Goal: Task Accomplishment & Management: Complete application form

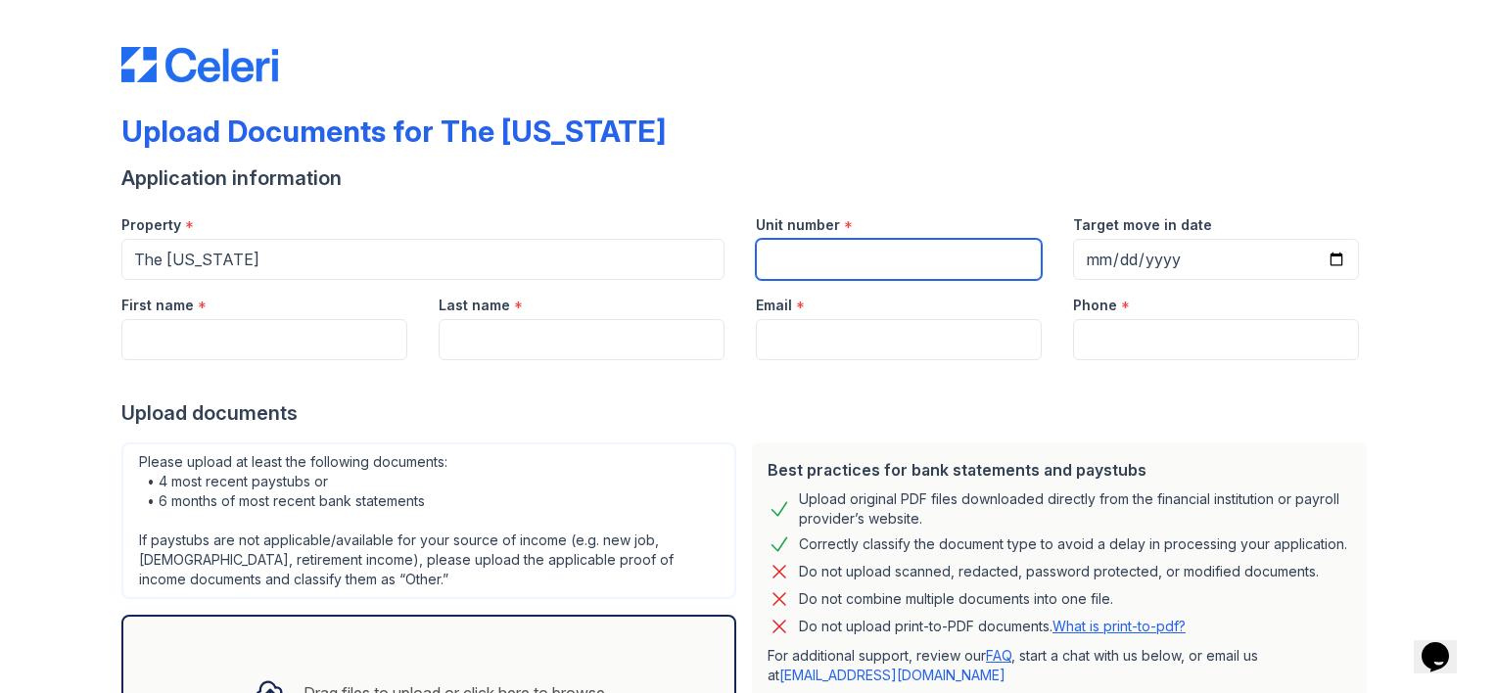
click at [775, 263] on input "Unit number" at bounding box center [899, 259] width 286 height 41
type input "N/A"
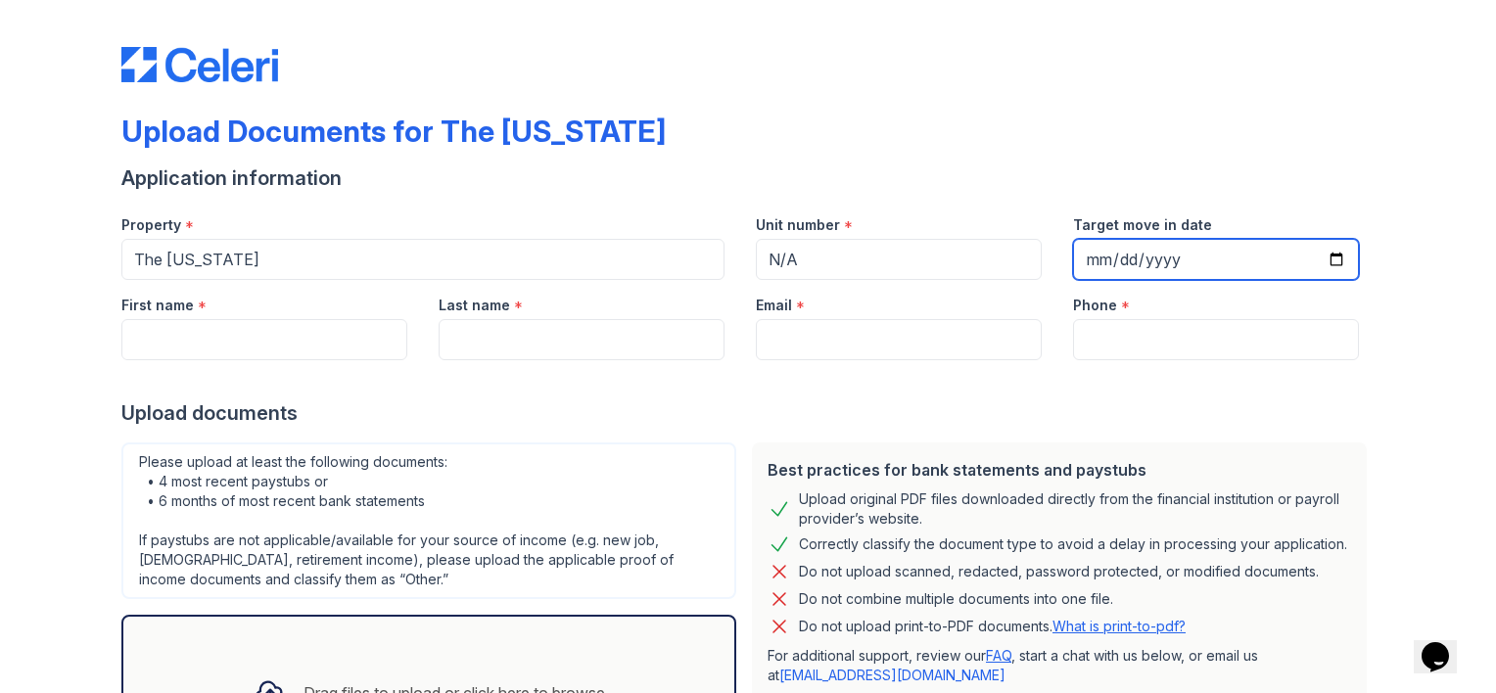
click at [1334, 260] on input "Target move in date" at bounding box center [1216, 259] width 286 height 41
type input "[DATE]"
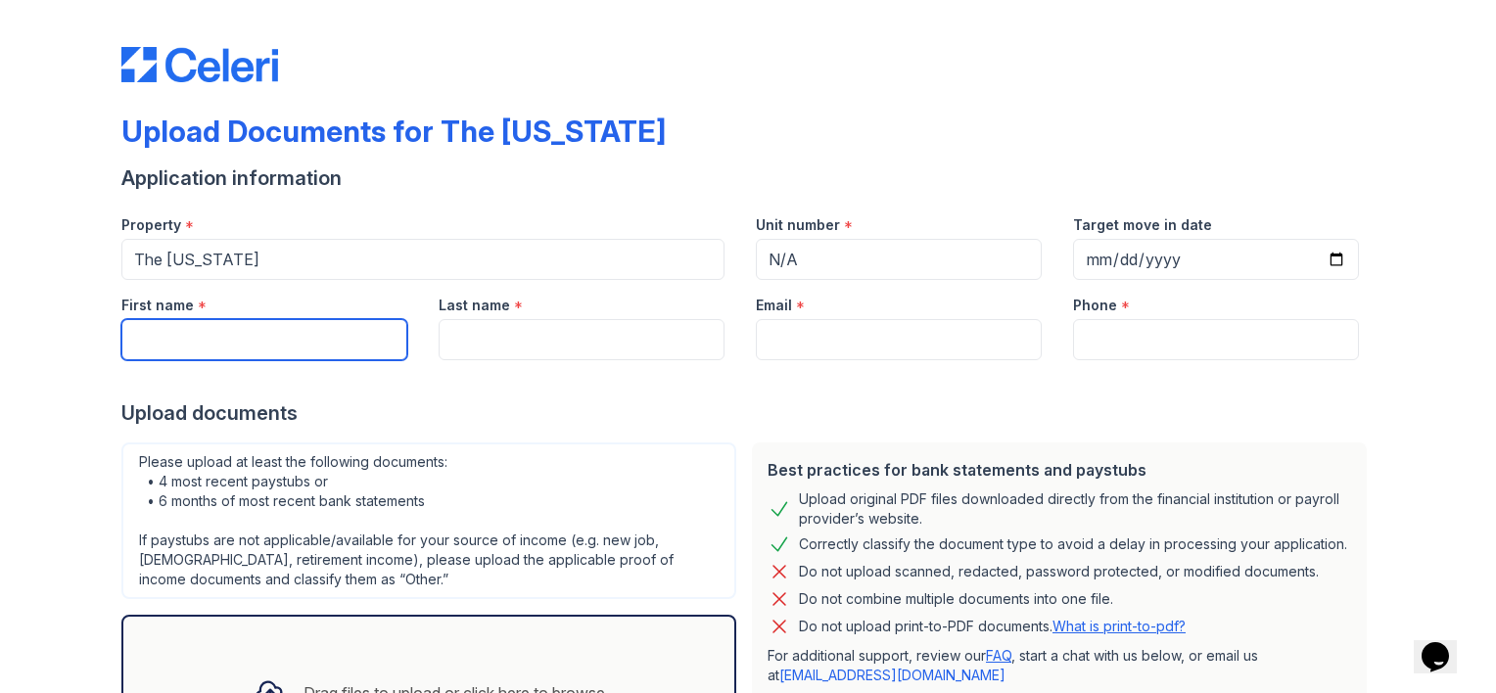
click at [152, 334] on input "First name" at bounding box center [264, 339] width 286 height 41
type input "Eddiie"
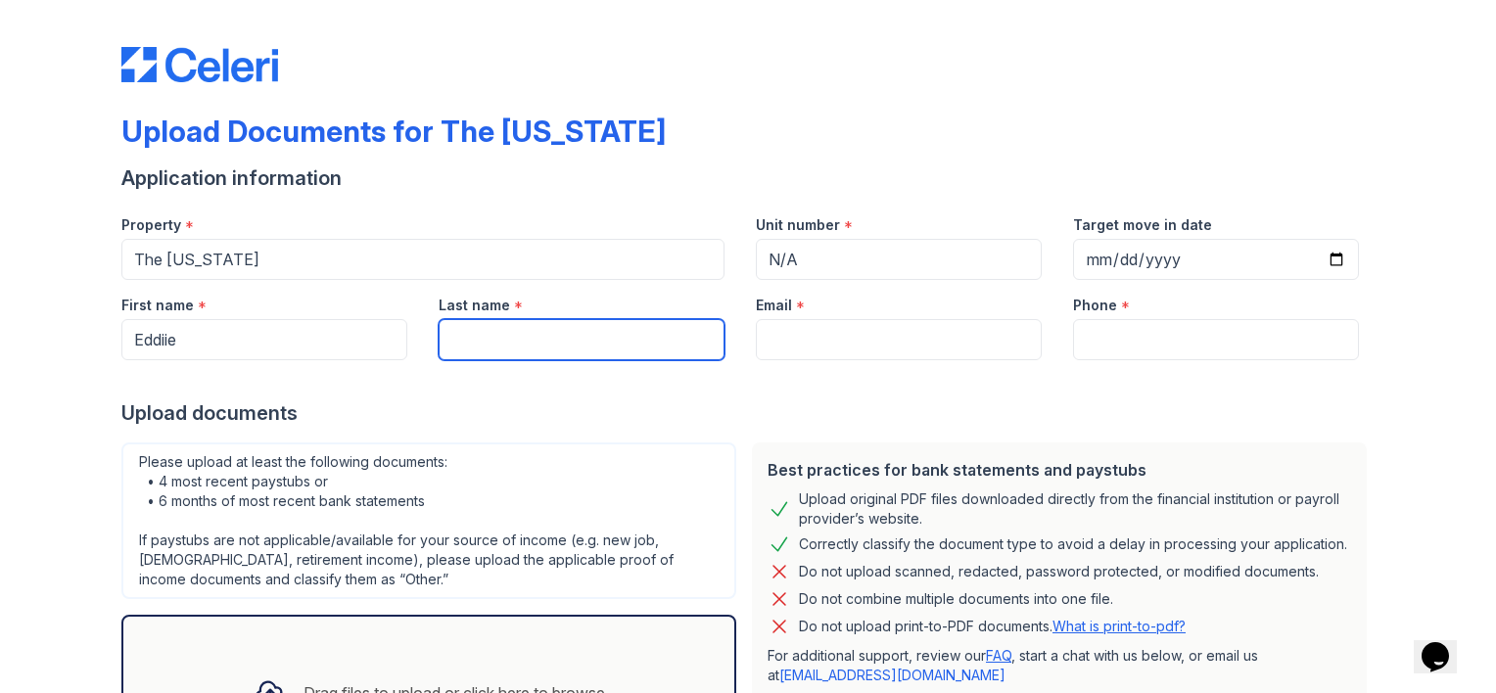
click at [462, 354] on input "Last name" at bounding box center [582, 339] width 286 height 41
type input "[PERSON_NAME]"
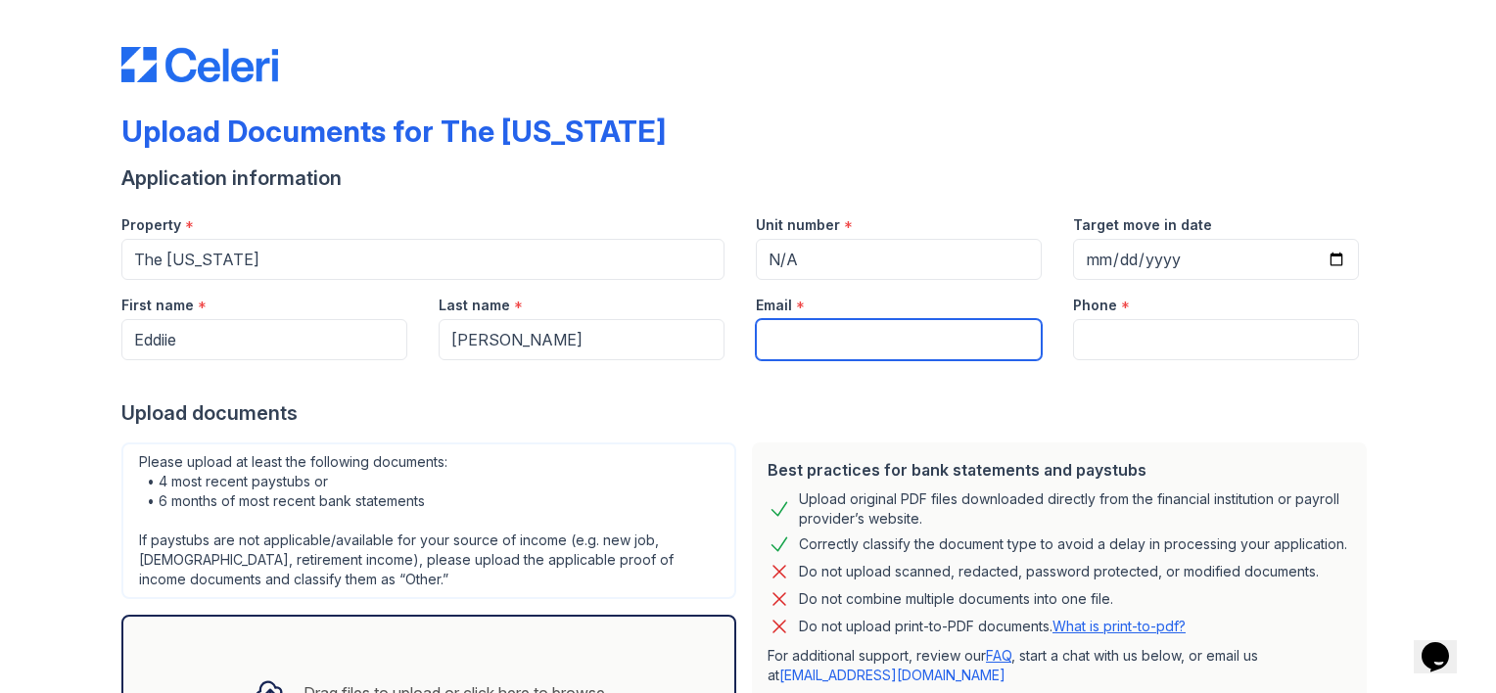
click at [791, 342] on input "Email" at bounding box center [899, 339] width 286 height 41
type input "[EMAIL_ADDRESS][DOMAIN_NAME]"
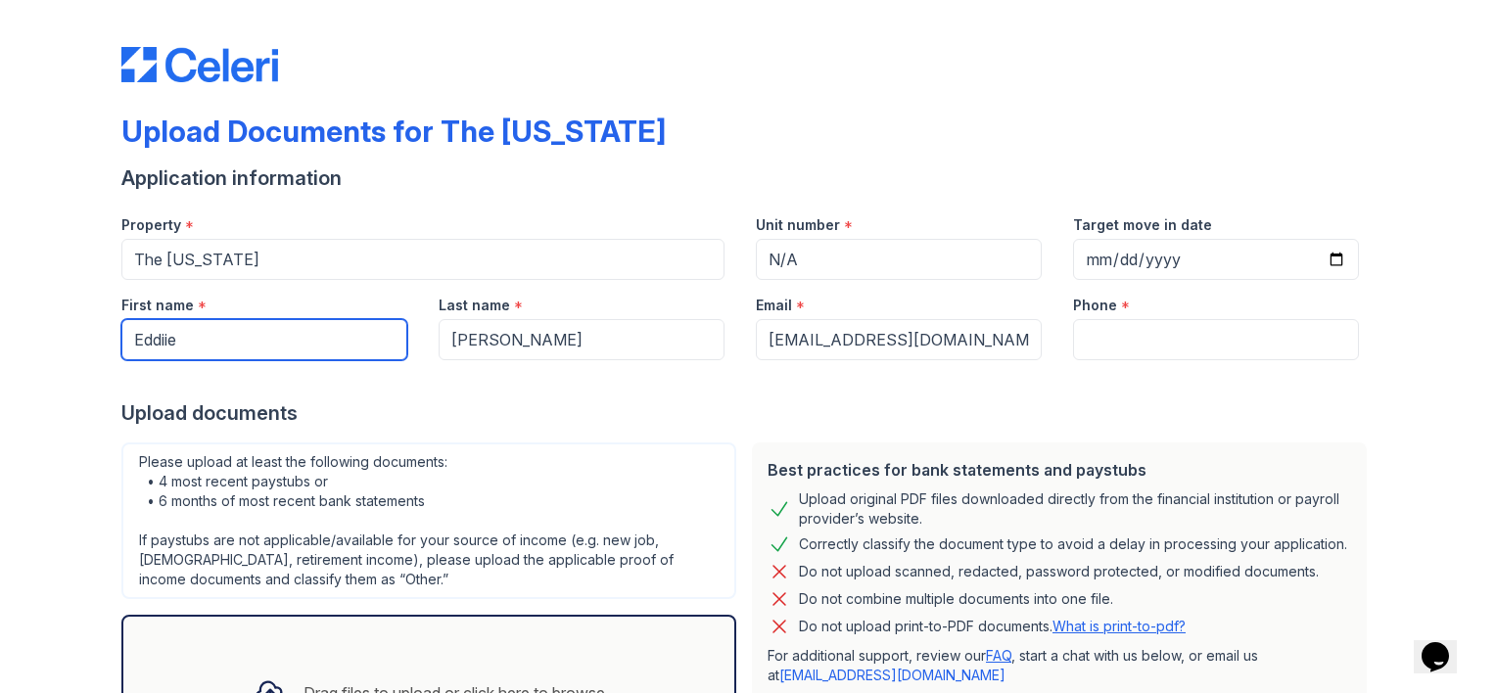
click at [160, 341] on input "Eddiie" at bounding box center [264, 339] width 286 height 41
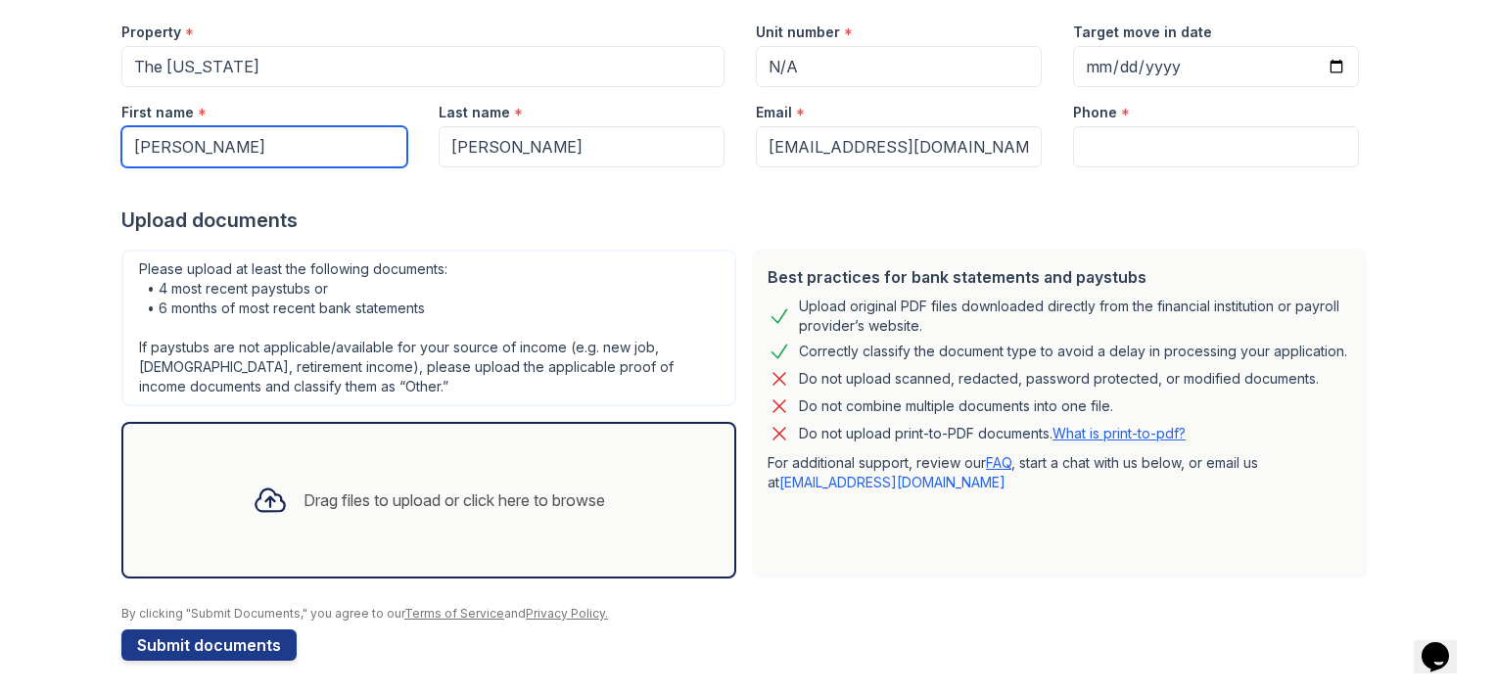
scroll to position [198, 0]
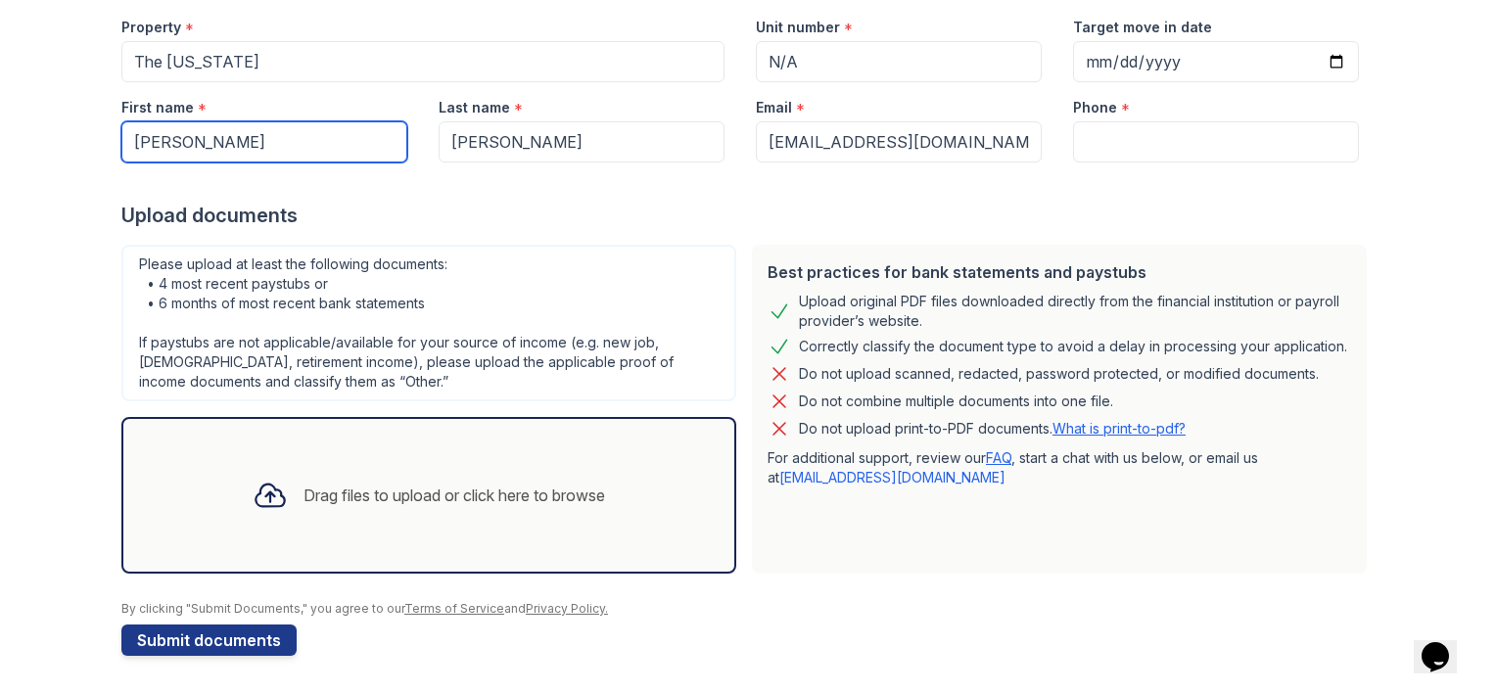
type input "[PERSON_NAME]"
click at [329, 491] on div "Drag files to upload or click here to browse" at bounding box center [455, 496] width 302 height 24
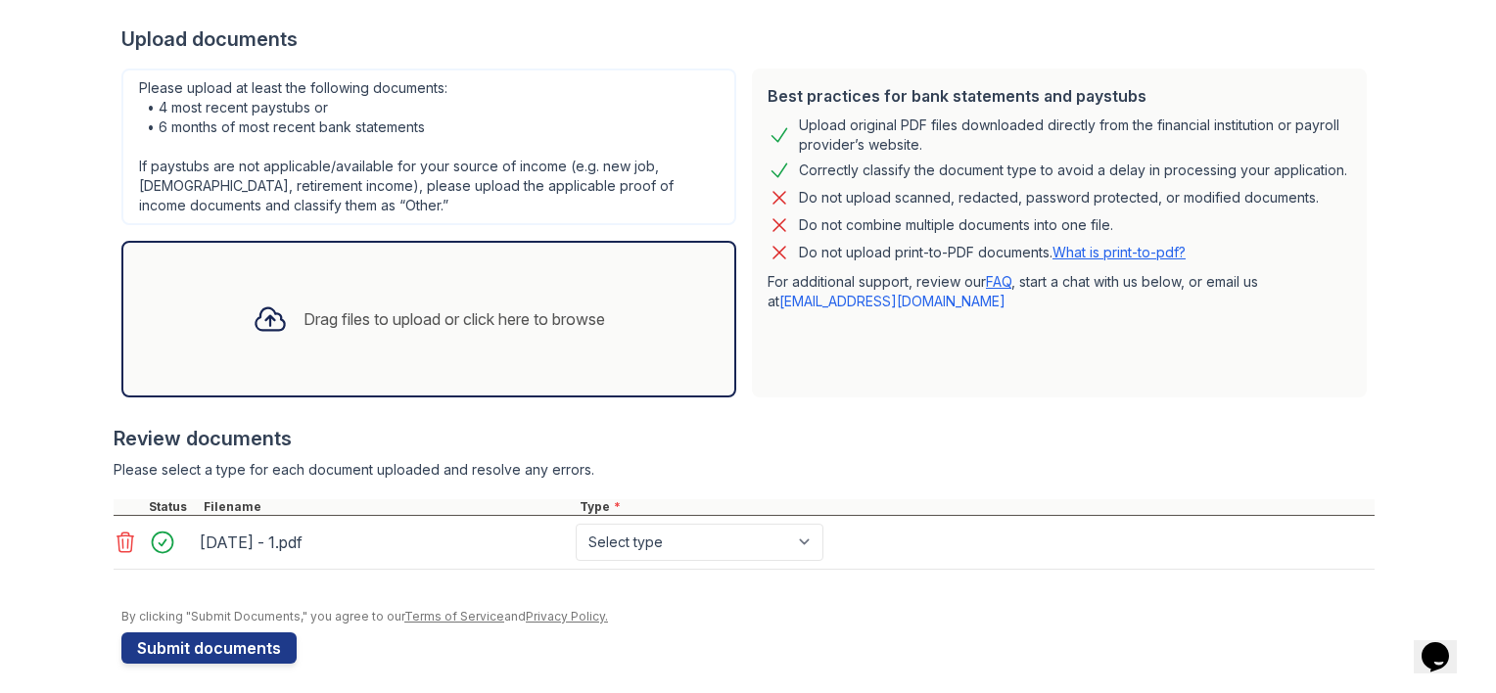
scroll to position [381, 0]
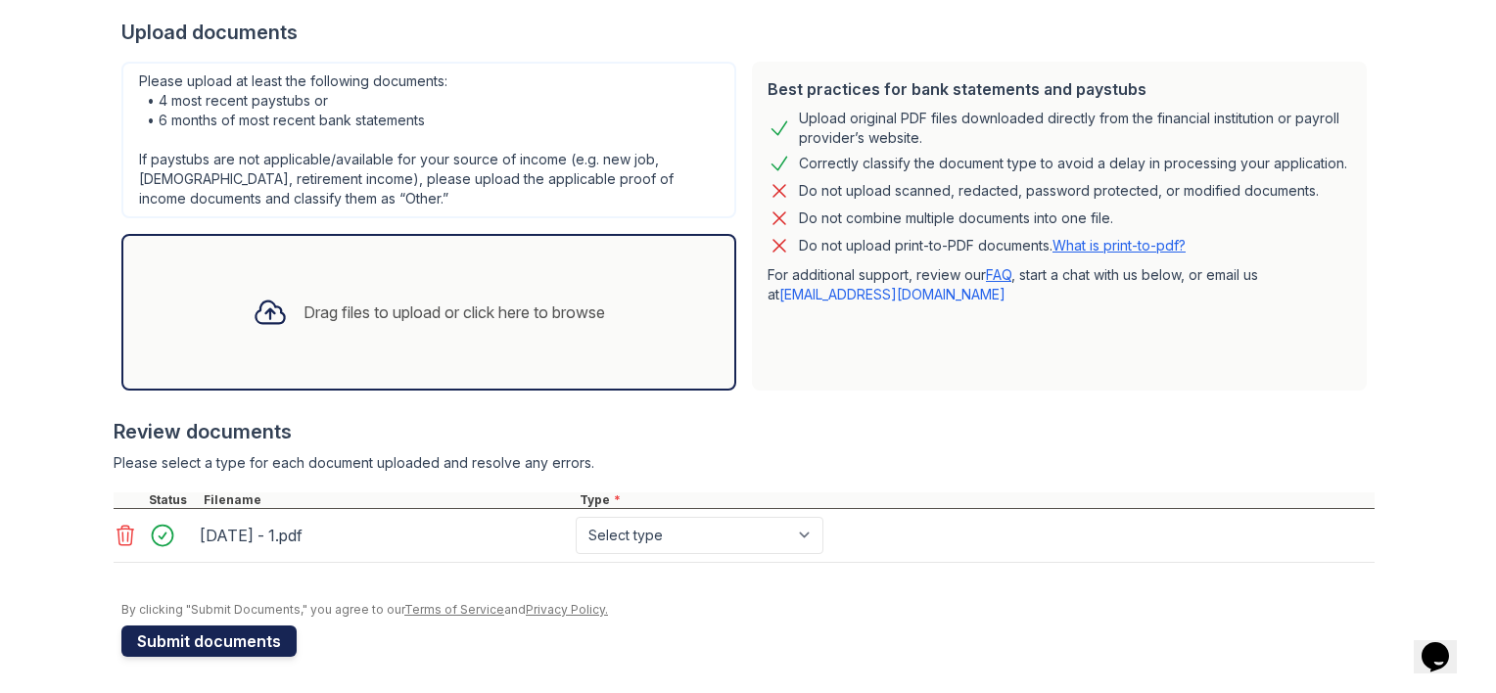
click at [214, 640] on button "Submit documents" at bounding box center [208, 641] width 175 height 31
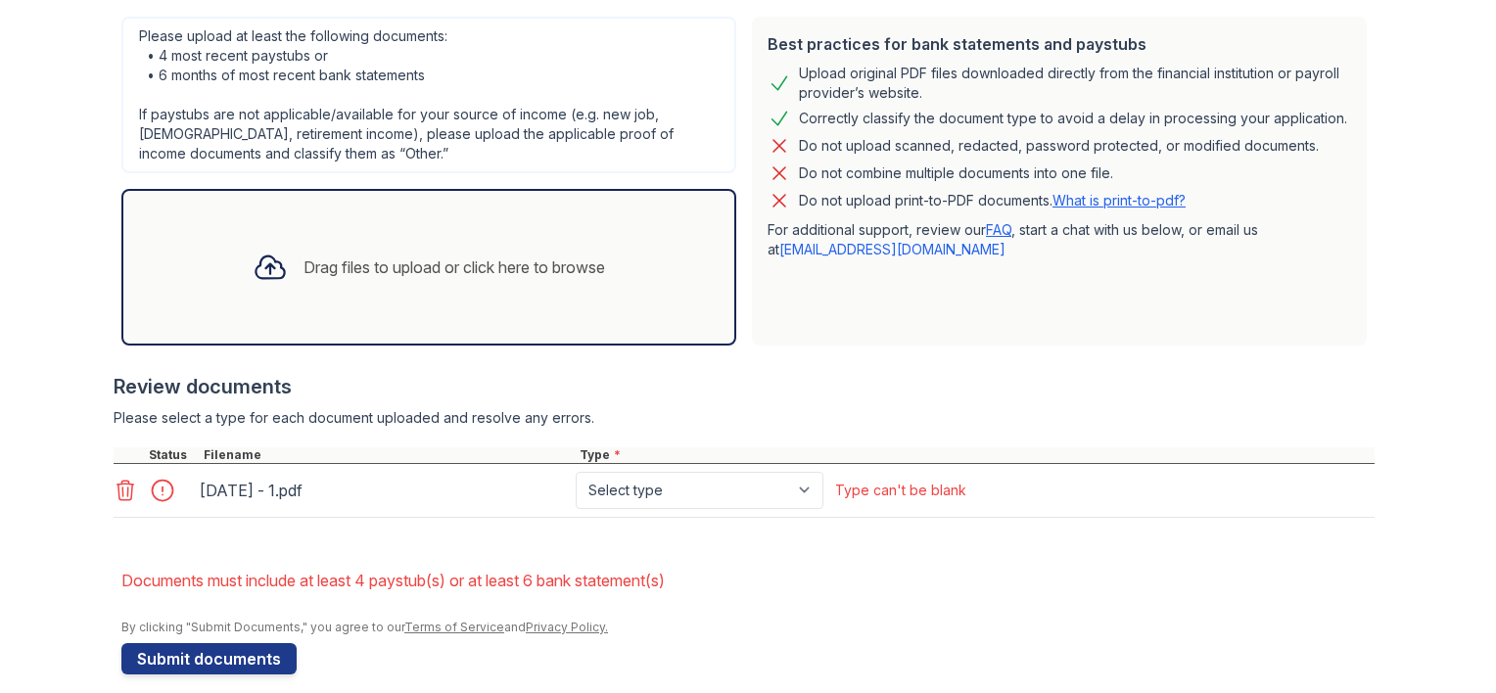
scroll to position [526, 0]
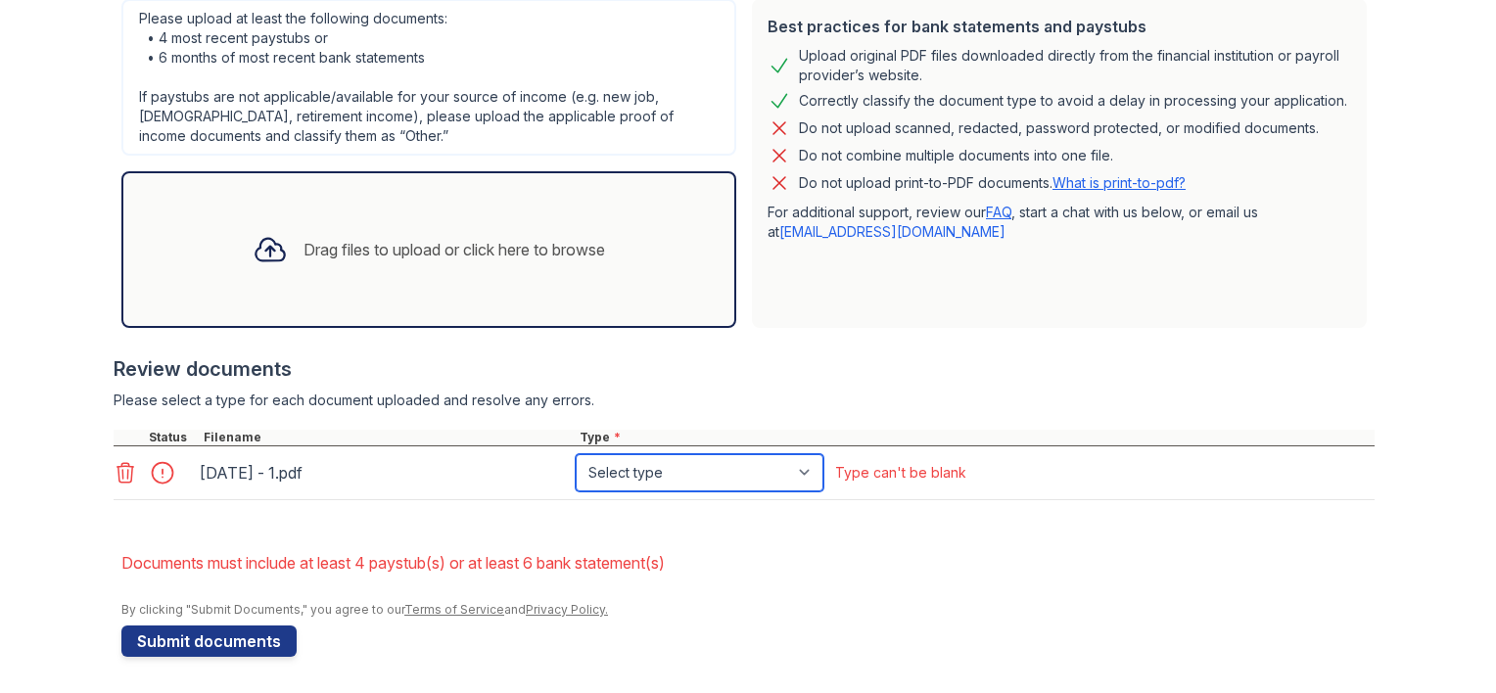
click at [800, 467] on select "Select type Paystub Bank Statement Offer Letter Tax Documents Benefit Award Let…" at bounding box center [700, 472] width 248 height 37
select select "paystub"
click at [576, 454] on select "Select type Paystub Bank Statement Offer Letter Tax Documents Benefit Award Let…" at bounding box center [700, 472] width 248 height 37
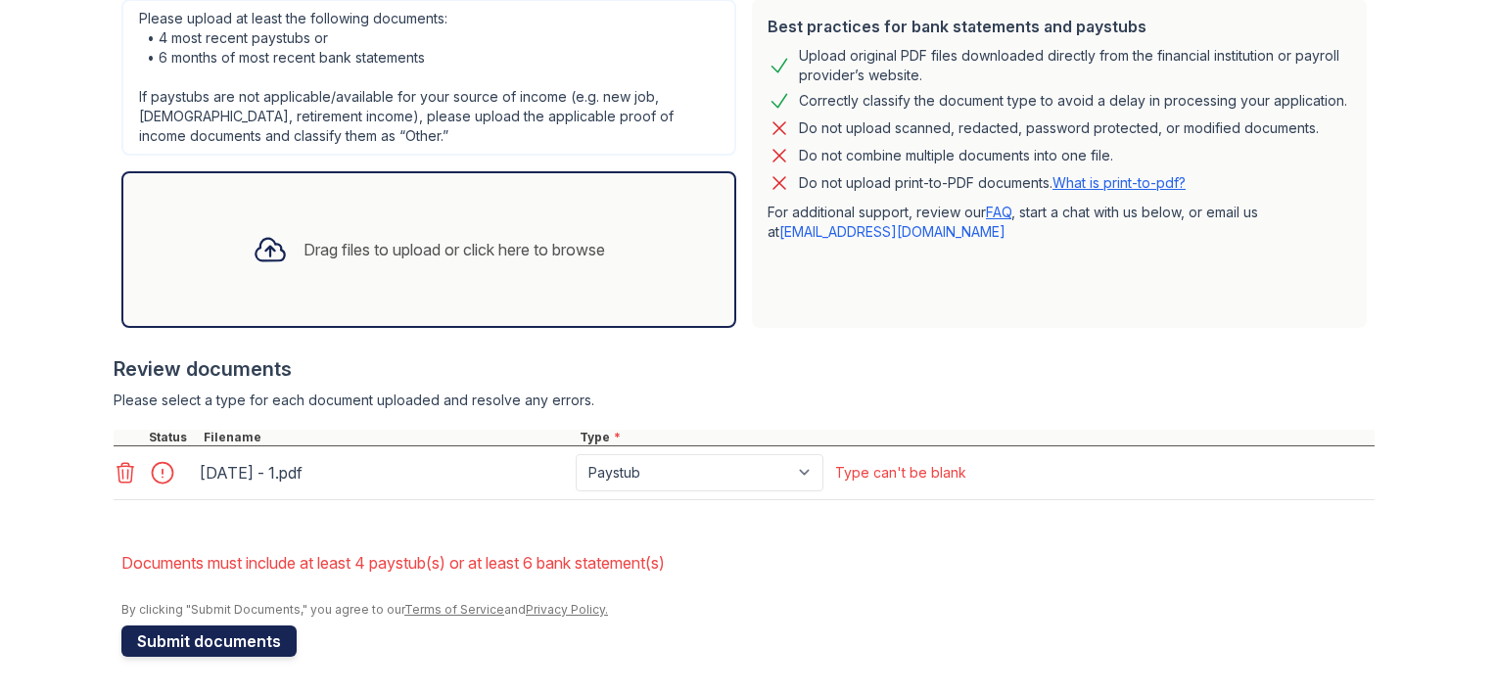
click at [190, 645] on button "Submit documents" at bounding box center [208, 641] width 175 height 31
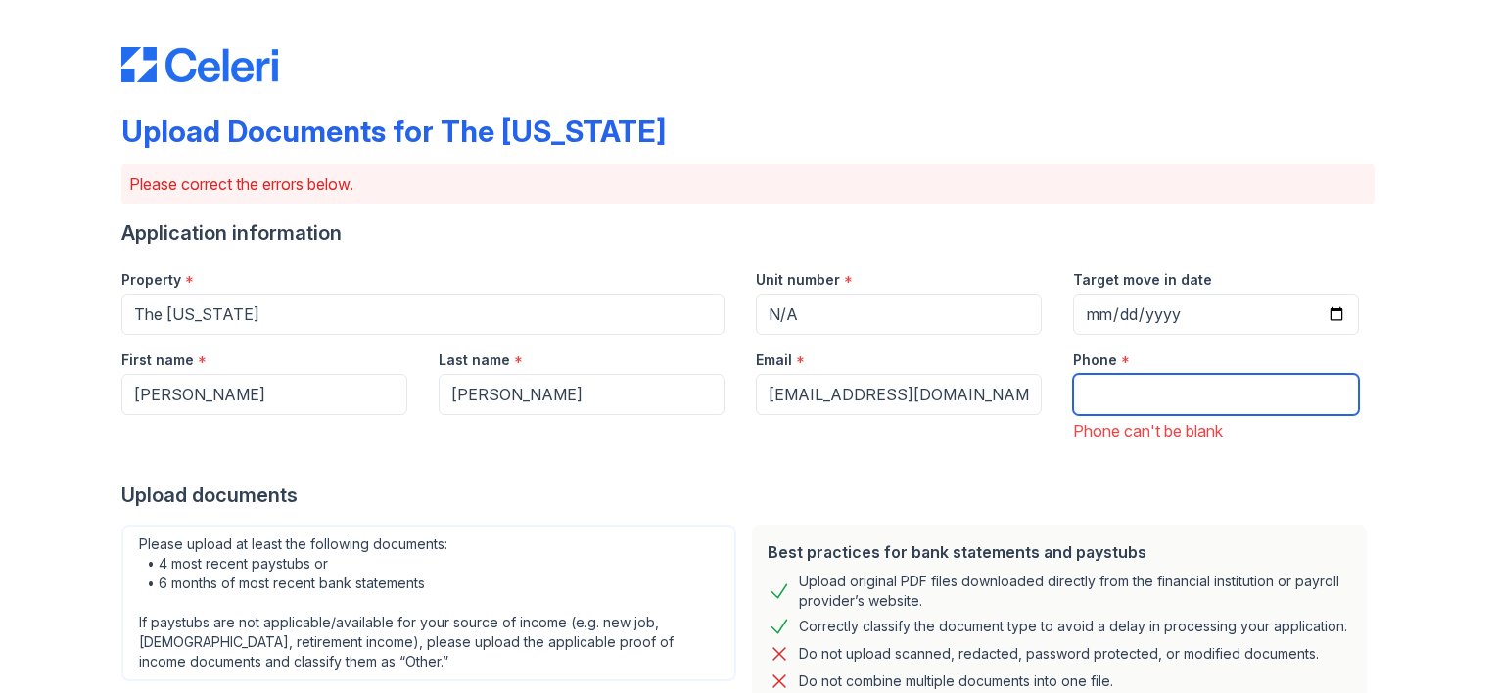
click at [1083, 392] on input "Phone" at bounding box center [1216, 394] width 286 height 41
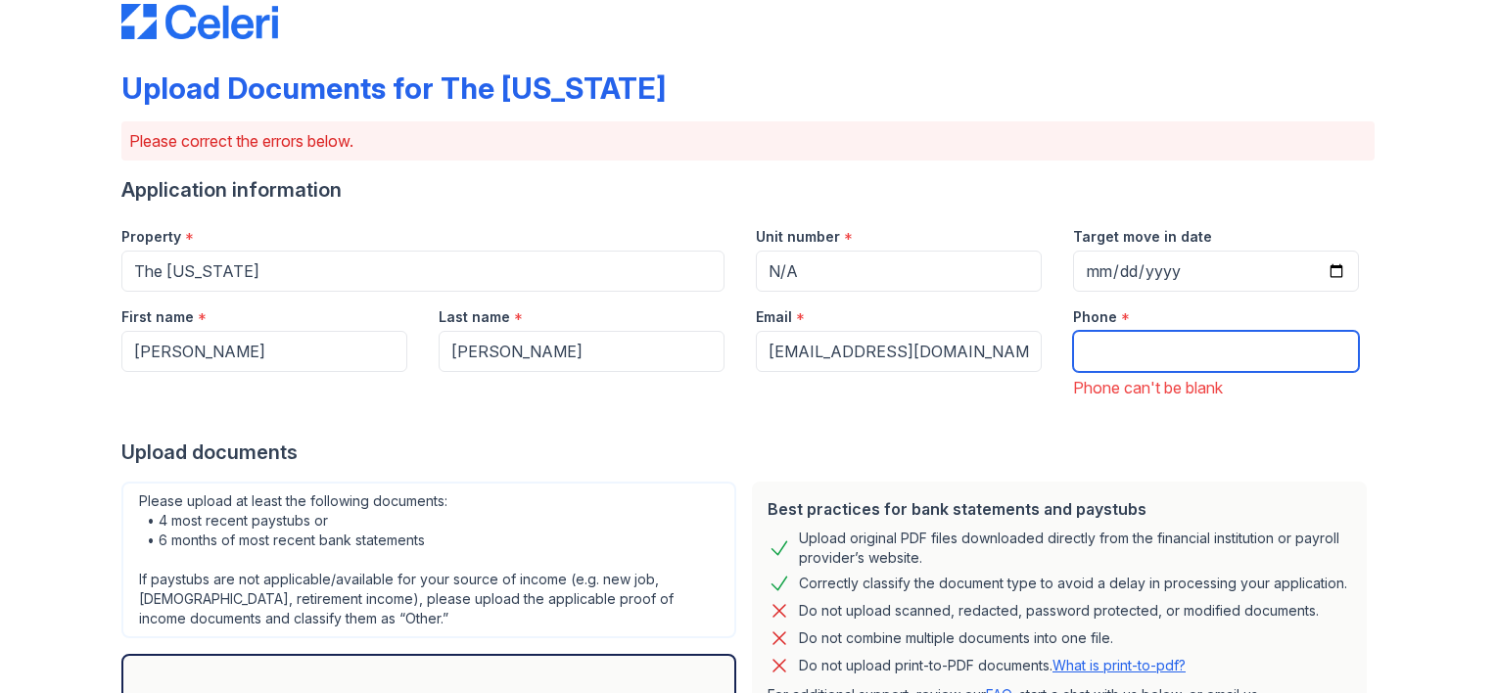
scroll to position [36, 0]
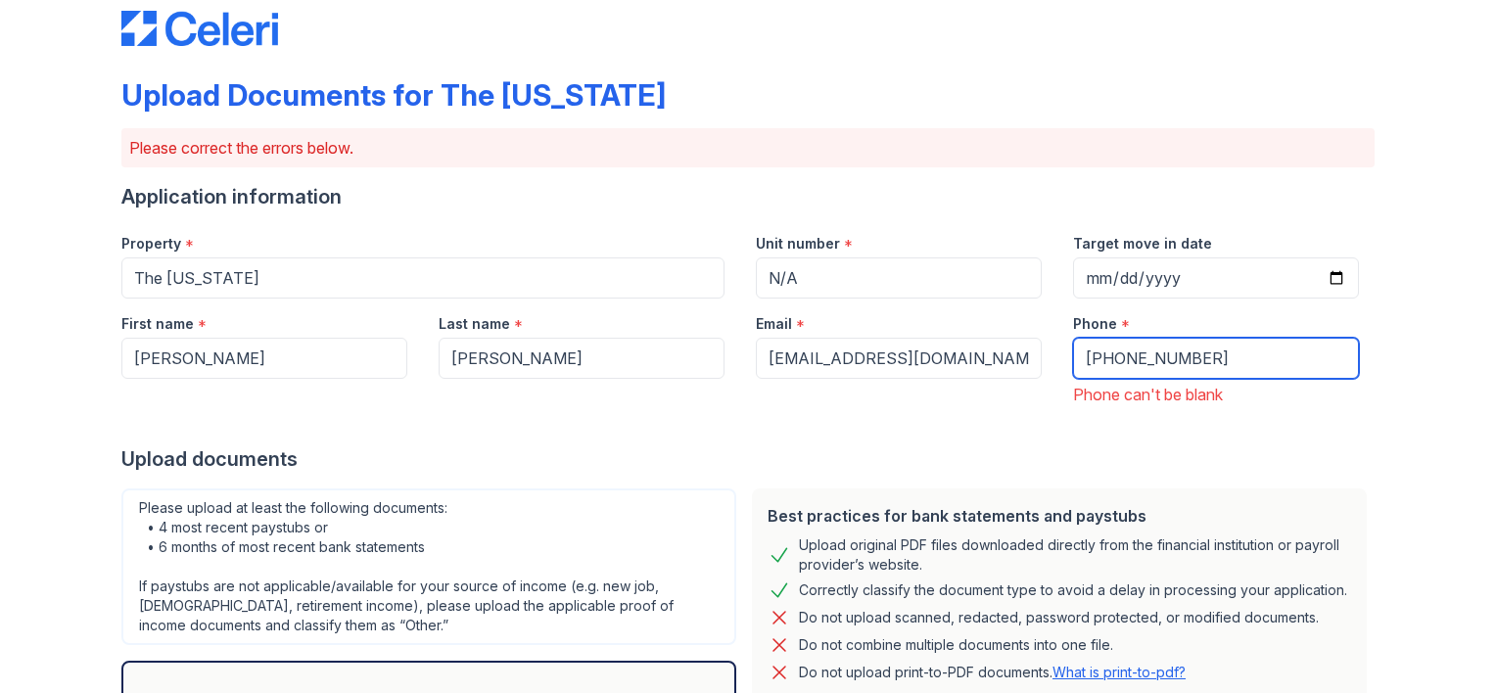
type input "[PHONE_NUMBER]"
click at [1175, 474] on form "Application information Property * The [US_STATE] Unit number * N/A Target move…" at bounding box center [748, 665] width 1254 height 964
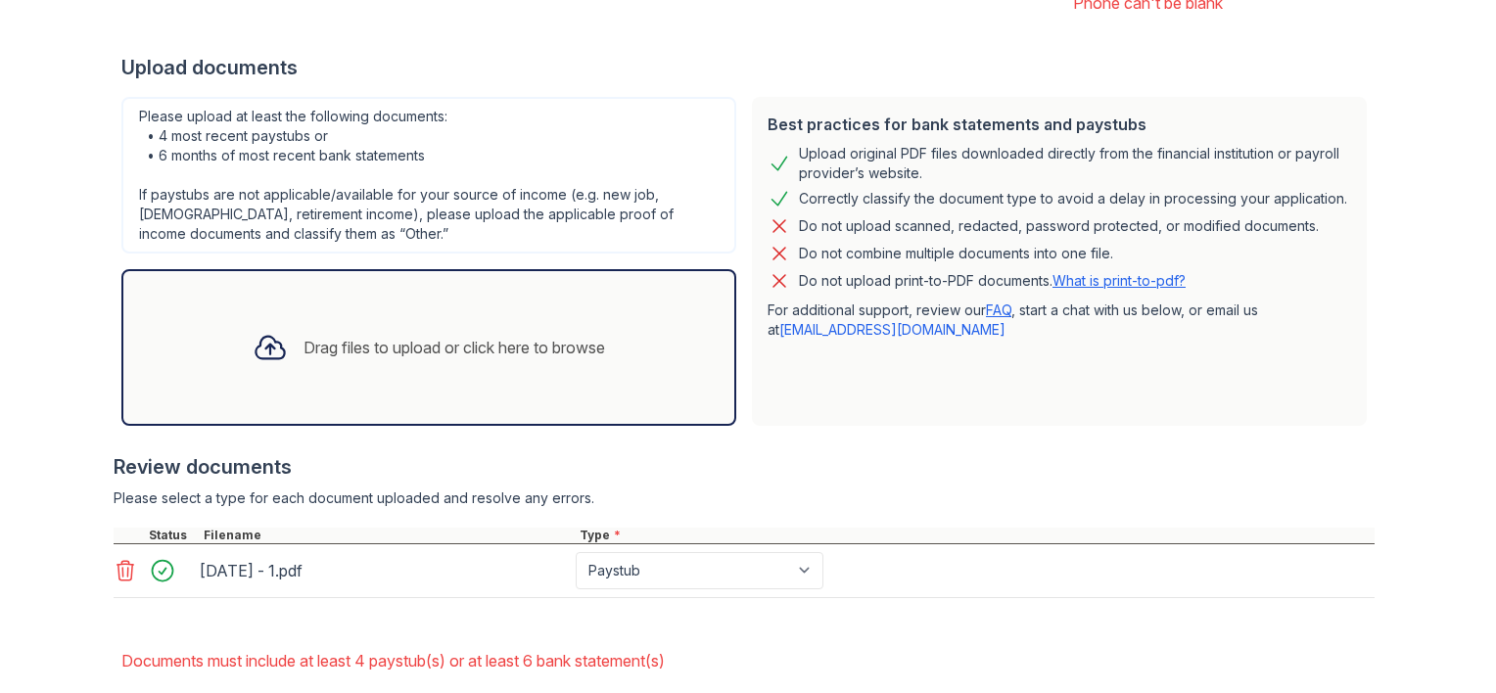
scroll to position [526, 0]
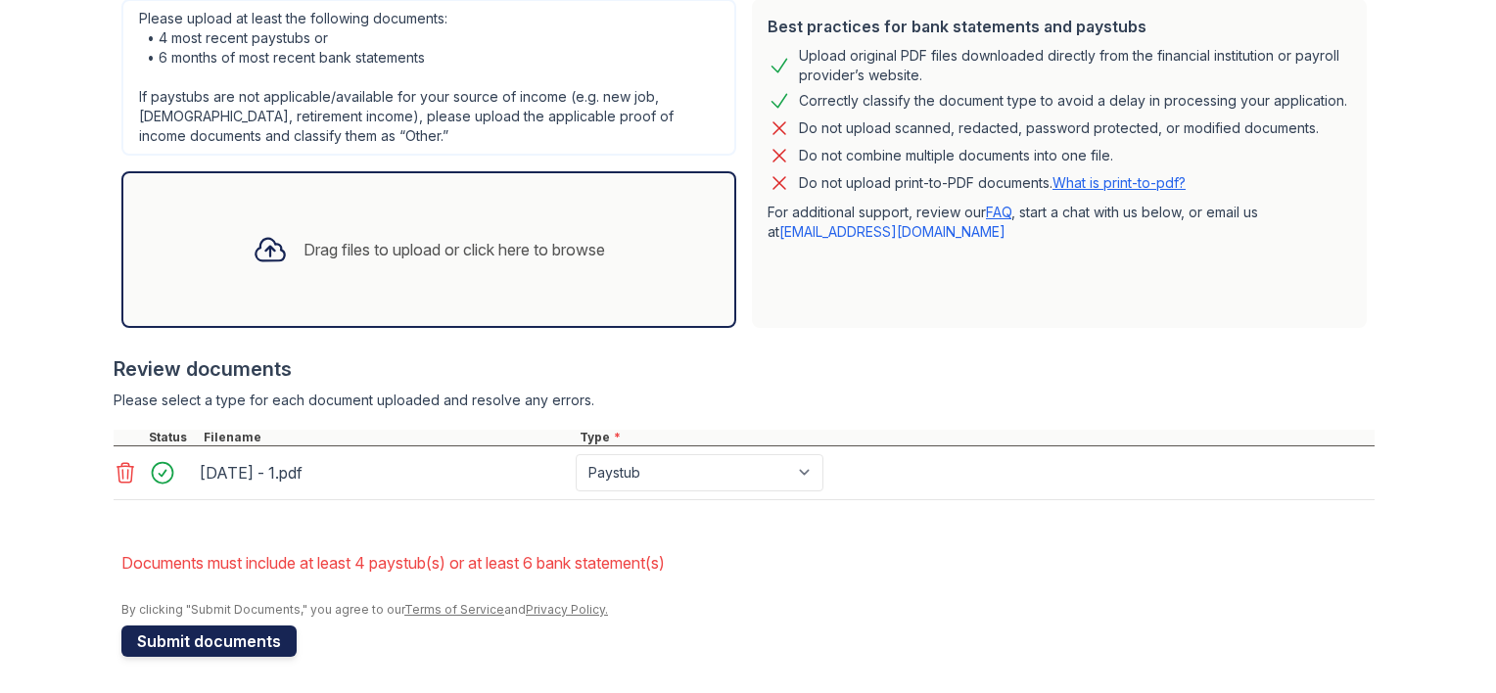
click at [232, 643] on button "Submit documents" at bounding box center [208, 641] width 175 height 31
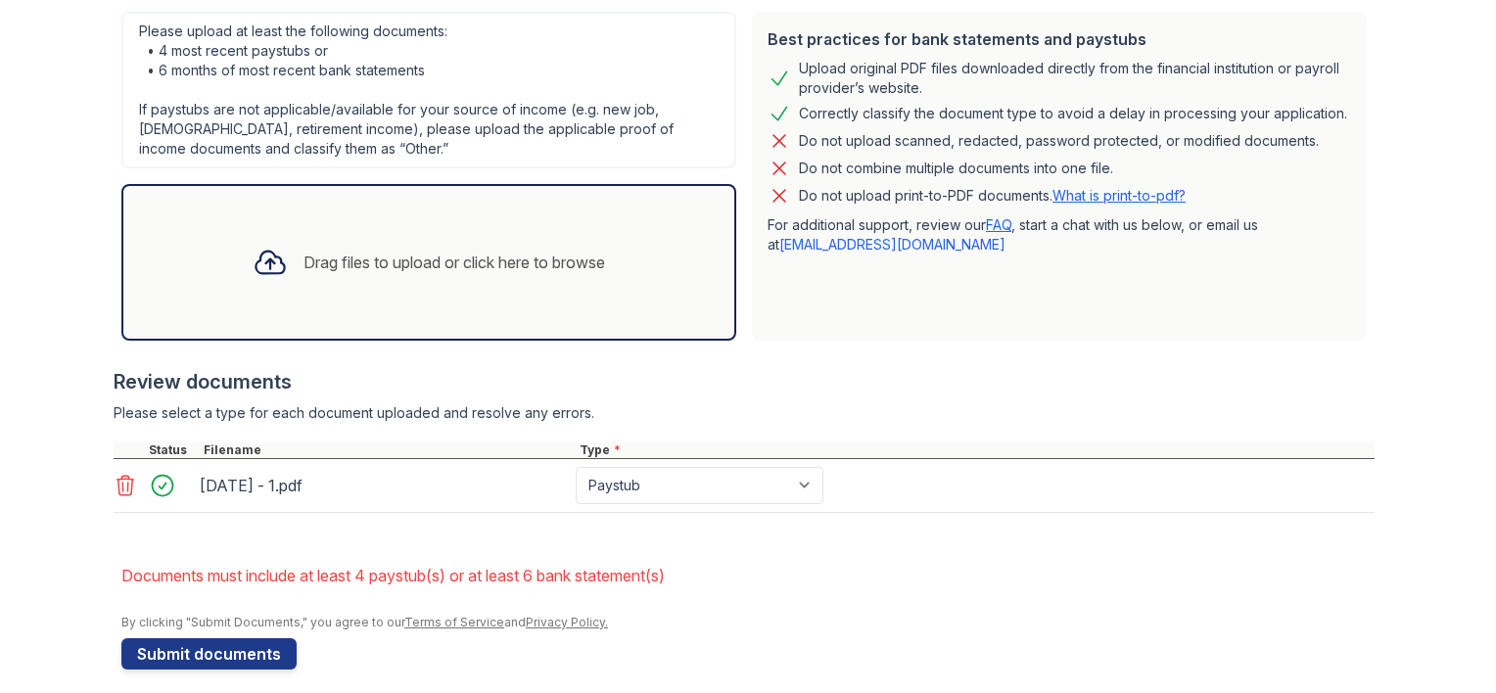
scroll to position [498, 0]
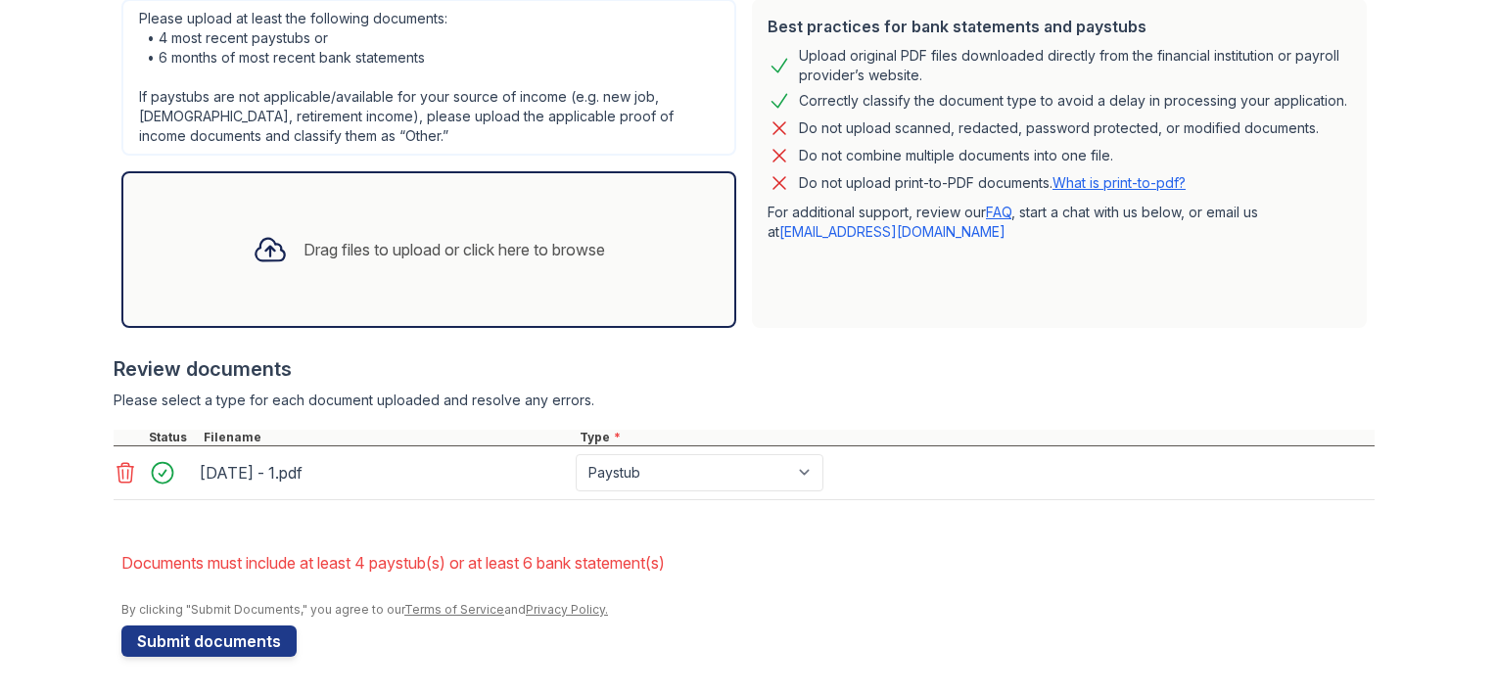
click at [376, 257] on div "Drag files to upload or click here to browse" at bounding box center [455, 250] width 302 height 24
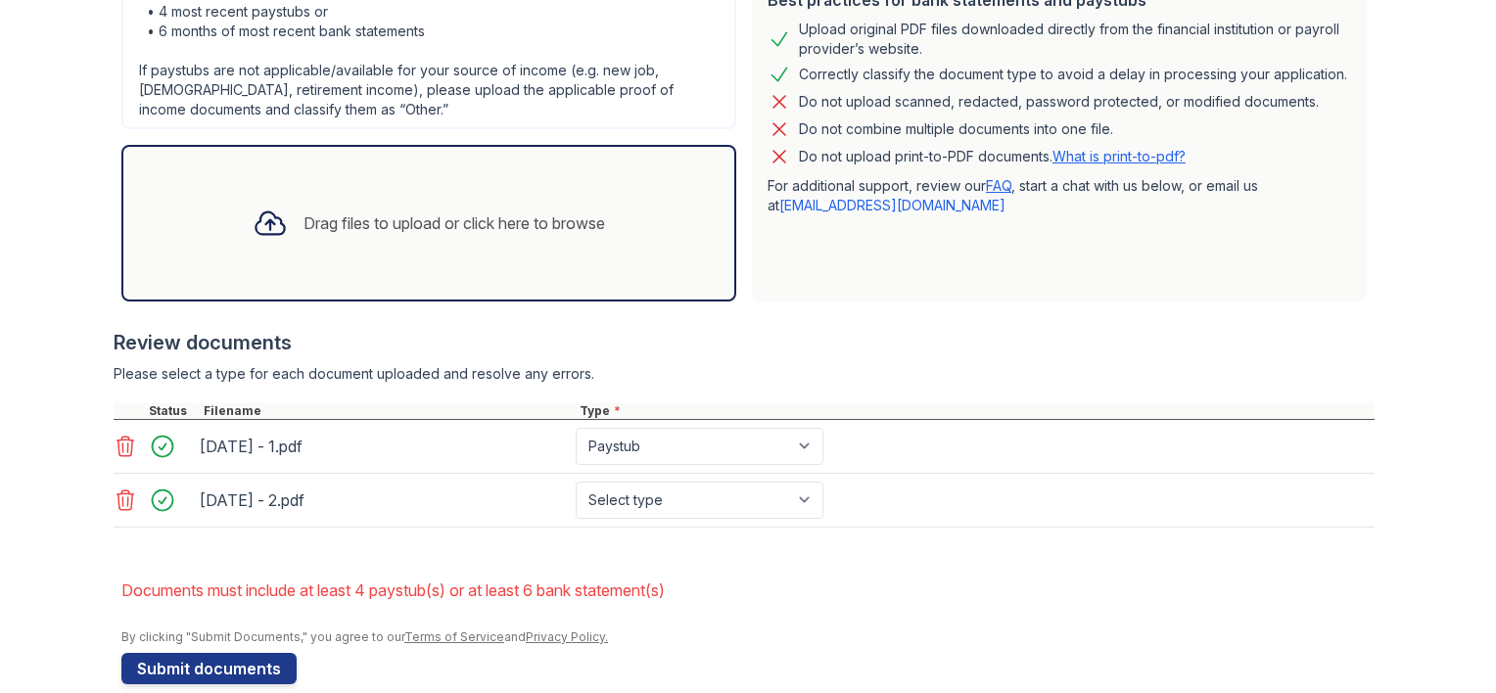
scroll to position [552, 0]
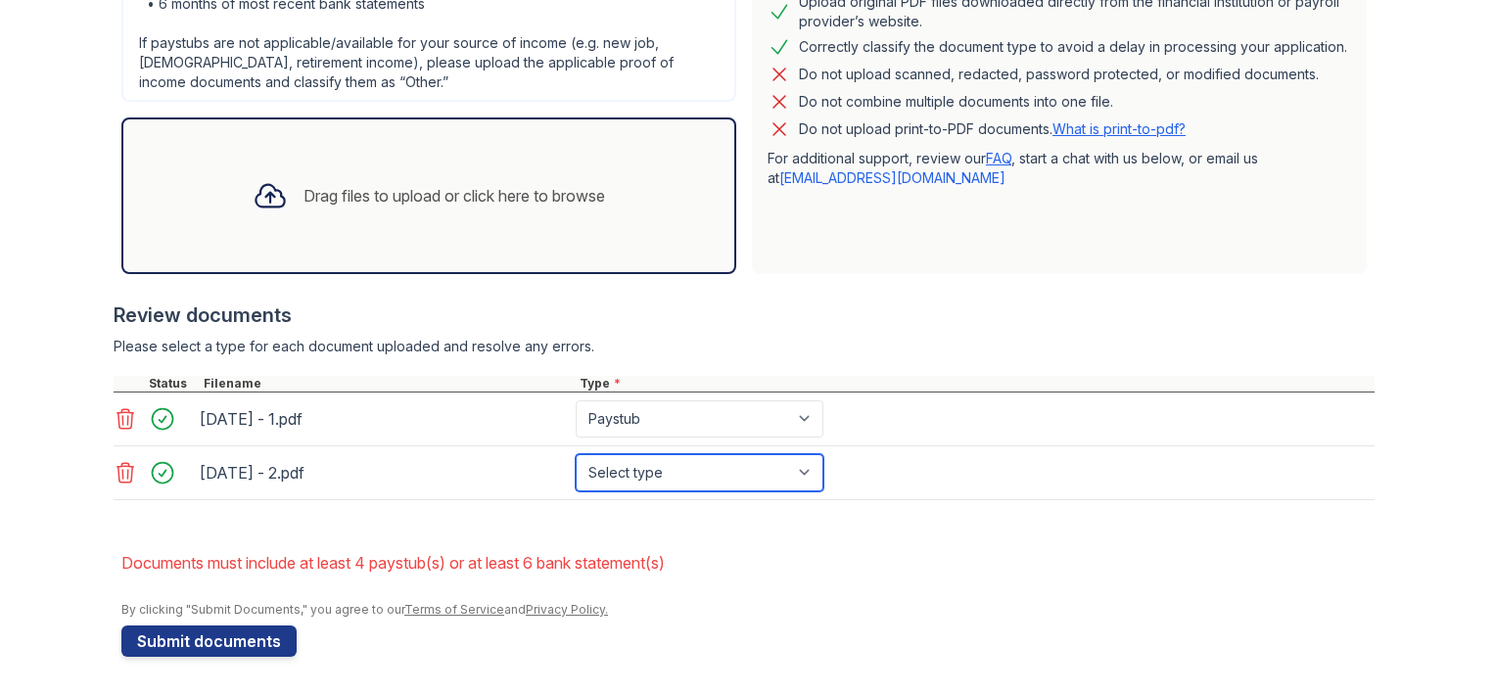
click at [803, 470] on select "Select type Paystub Bank Statement Offer Letter Tax Documents Benefit Award Let…" at bounding box center [700, 472] width 248 height 37
select select "paystub"
click at [576, 454] on select "Select type Paystub Bank Statement Offer Letter Tax Documents Benefit Award Let…" at bounding box center [700, 472] width 248 height 37
click at [363, 180] on div "Drag files to upload or click here to browse" at bounding box center [429, 196] width 384 height 67
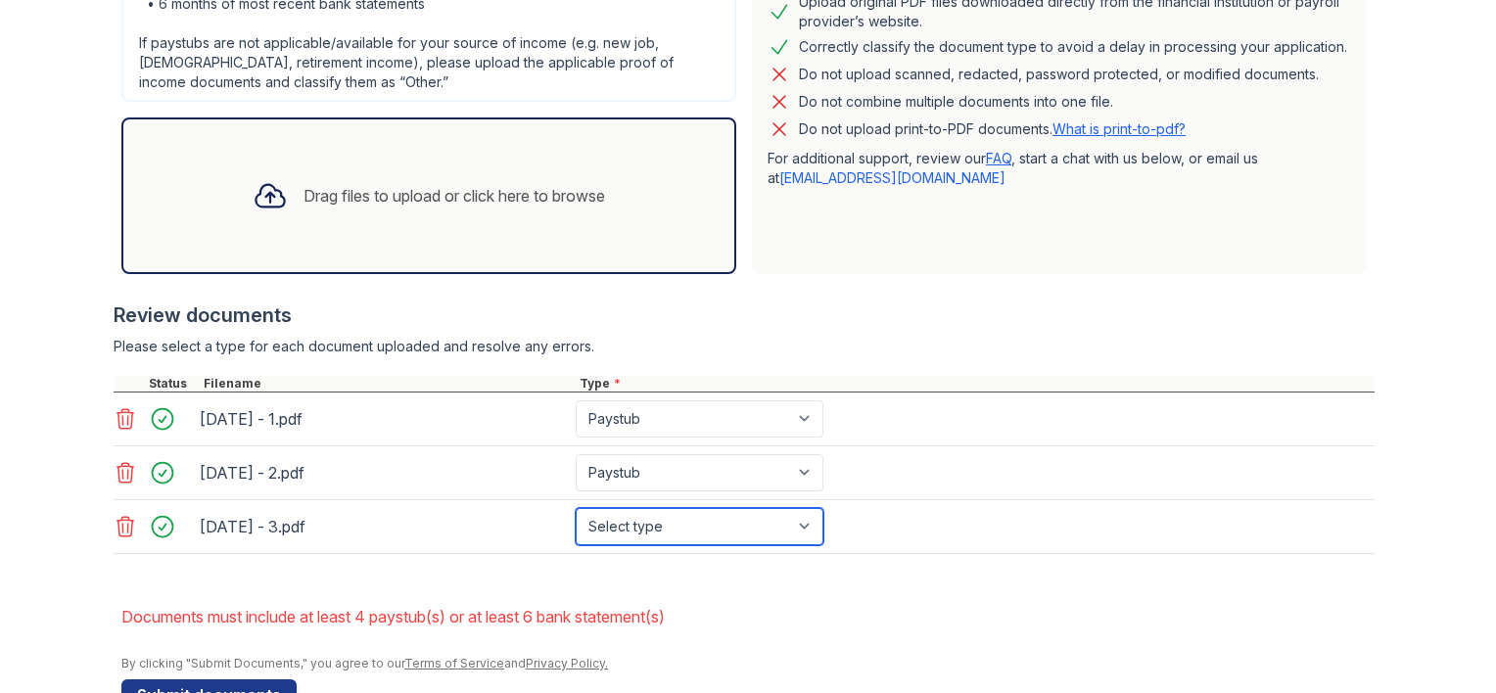
click at [803, 523] on select "Select type Paystub Bank Statement Offer Letter Tax Documents Benefit Award Let…" at bounding box center [700, 526] width 248 height 37
select select "paystub"
click at [576, 508] on select "Select type Paystub Bank Statement Offer Letter Tax Documents Benefit Award Let…" at bounding box center [700, 526] width 248 height 37
click at [337, 200] on div "Drag files to upload or click here to browse" at bounding box center [455, 196] width 302 height 24
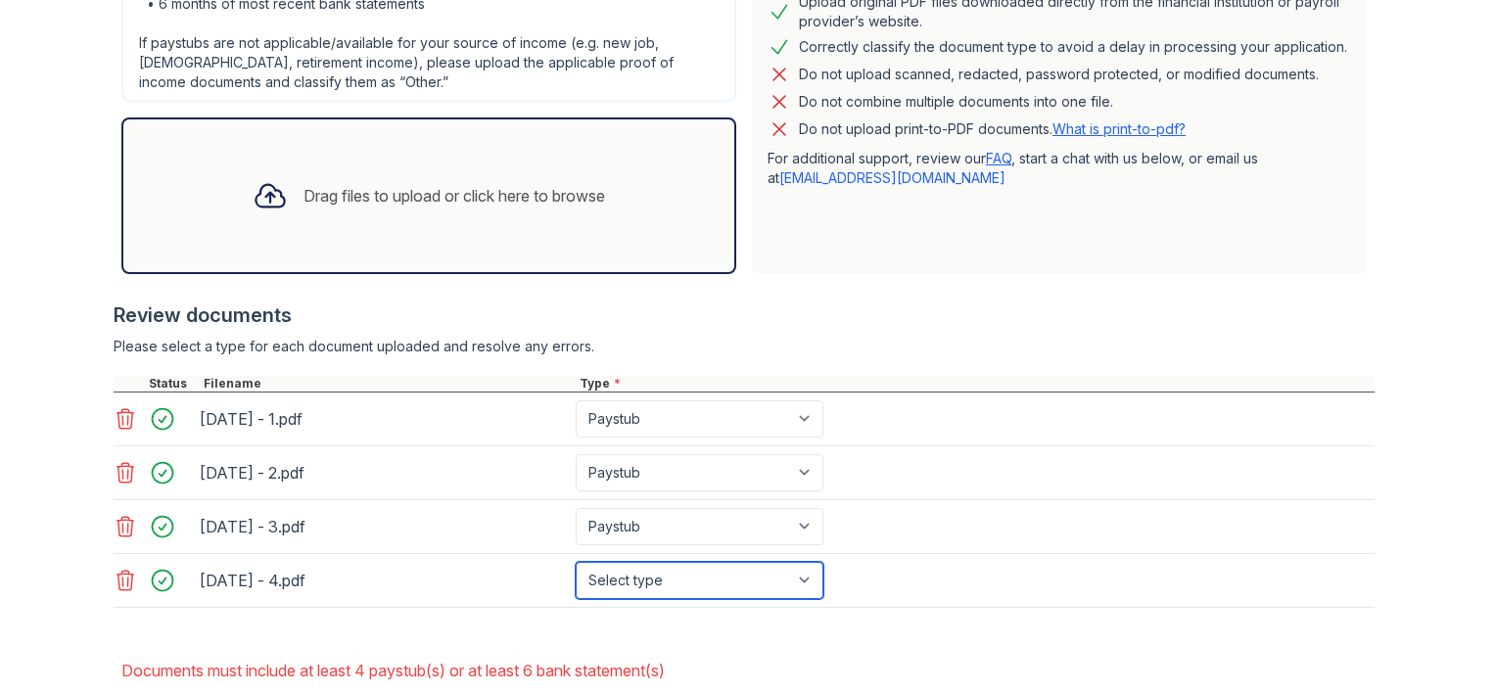
click at [806, 576] on select "Select type Paystub Bank Statement Offer Letter Tax Documents Benefit Award Let…" at bounding box center [700, 580] width 248 height 37
select select "paystub"
click at [576, 562] on select "Select type Paystub Bank Statement Offer Letter Tax Documents Benefit Award Let…" at bounding box center [700, 580] width 248 height 37
click at [318, 193] on div "Drag files to upload or click here to browse" at bounding box center [455, 196] width 302 height 24
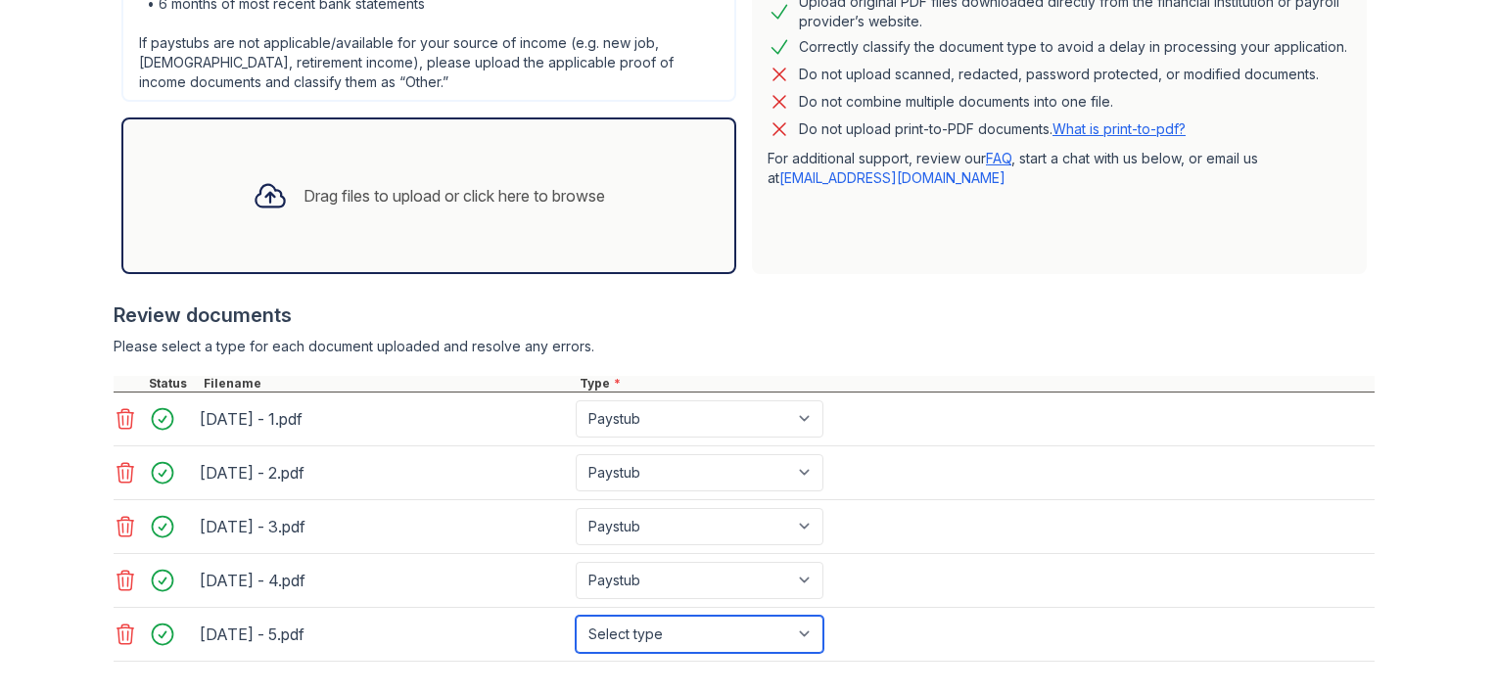
click at [803, 638] on select "Select type Paystub Bank Statement Offer Letter Tax Documents Benefit Award Let…" at bounding box center [700, 634] width 248 height 37
select select "paystub"
click at [576, 616] on select "Select type Paystub Bank Statement Offer Letter Tax Documents Benefit Award Let…" at bounding box center [700, 634] width 248 height 37
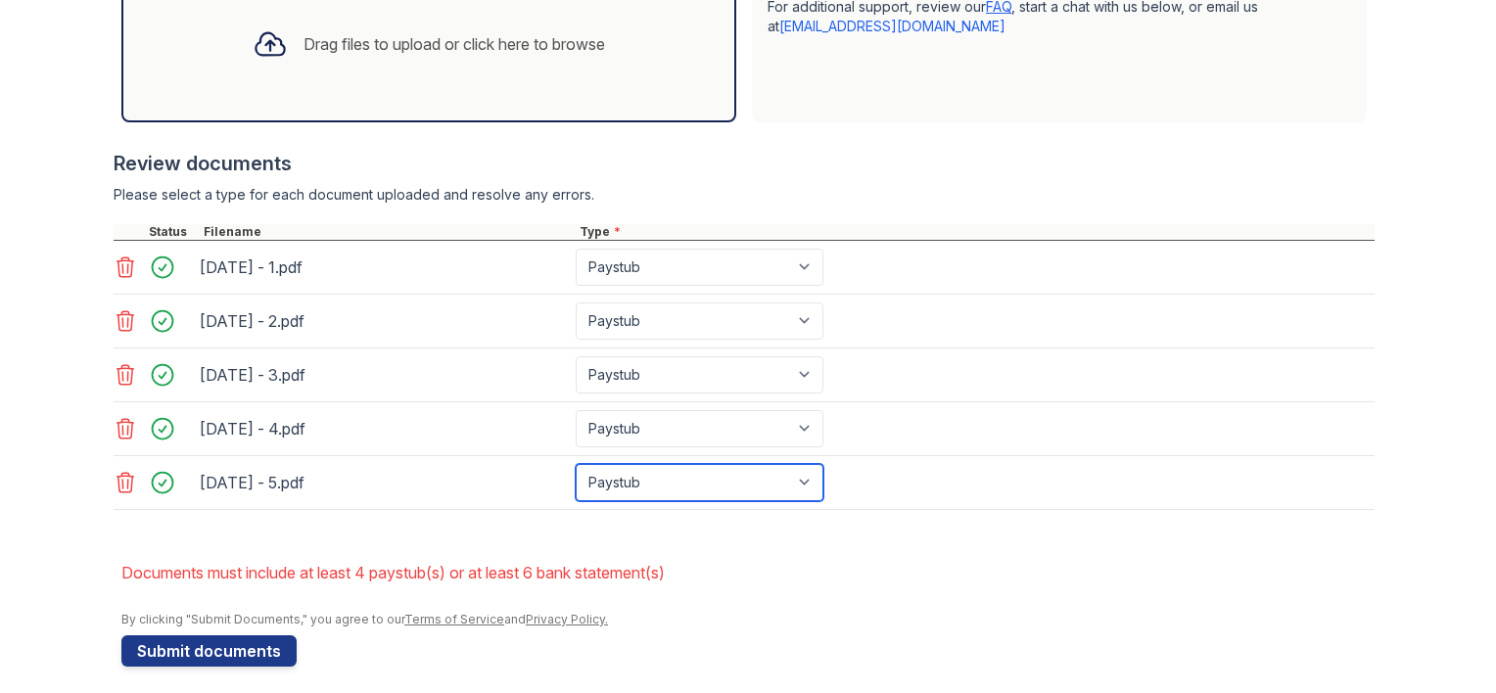
scroll to position [712, 0]
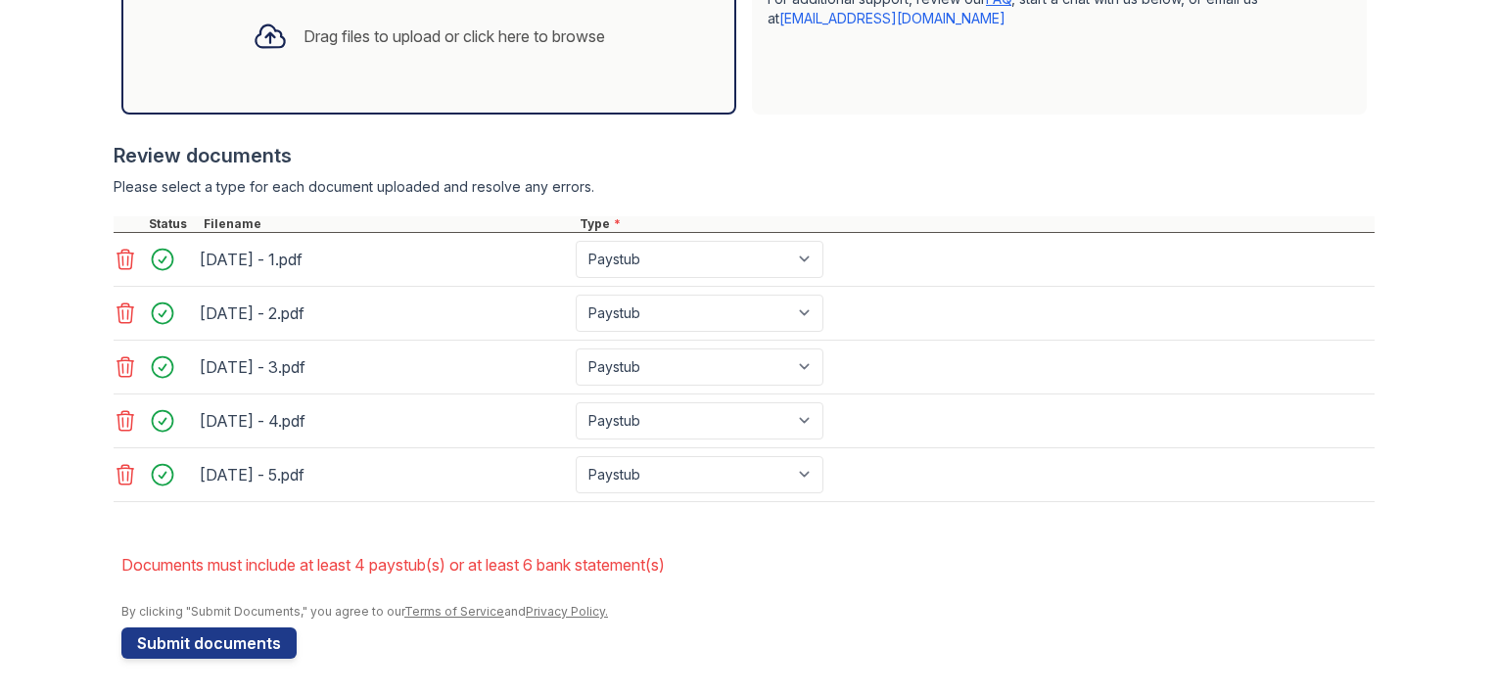
drag, startPoint x: 913, startPoint y: 547, endPoint x: 886, endPoint y: 560, distance: 29.3
click at [915, 548] on li "Documents must include at least 4 paystub(s) or at least 6 bank statement(s)" at bounding box center [748, 565] width 1254 height 39
click at [200, 639] on button "Submit documents" at bounding box center [208, 643] width 175 height 31
